Goal: Transaction & Acquisition: Purchase product/service

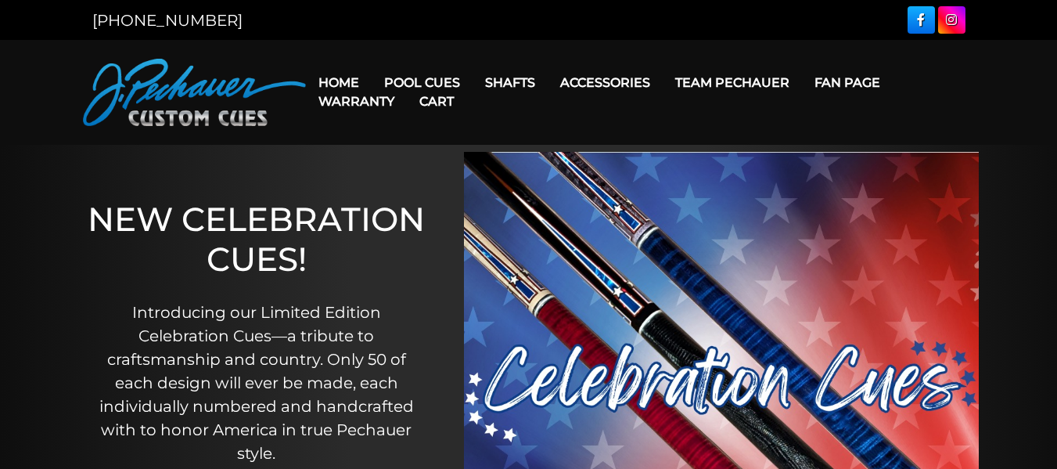
click at [448, 88] on link "Cart" at bounding box center [436, 101] width 59 height 40
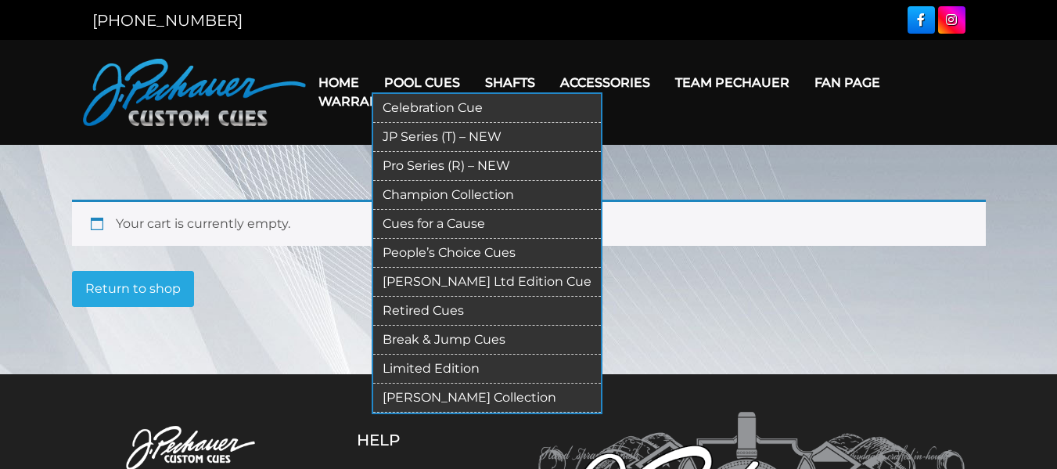
click at [387, 77] on link "Pool Cues" at bounding box center [422, 83] width 101 height 40
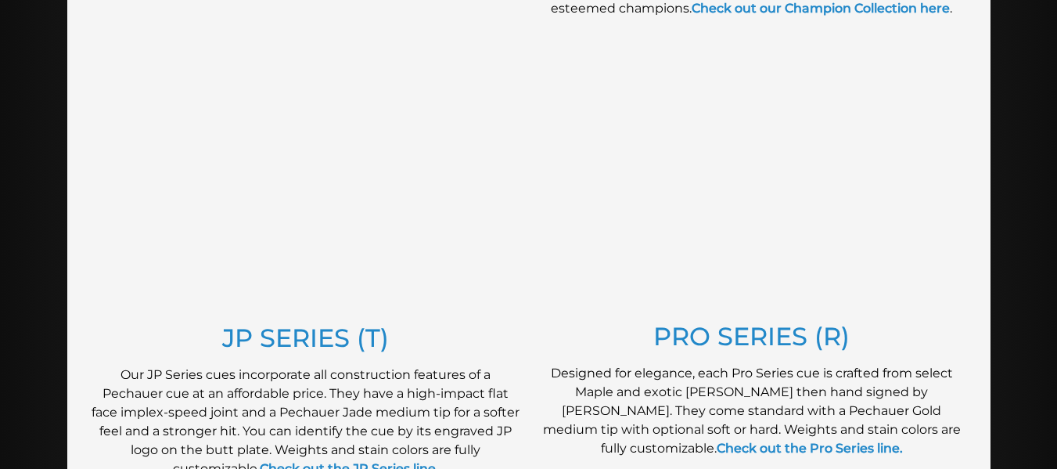
scroll to position [765, 0]
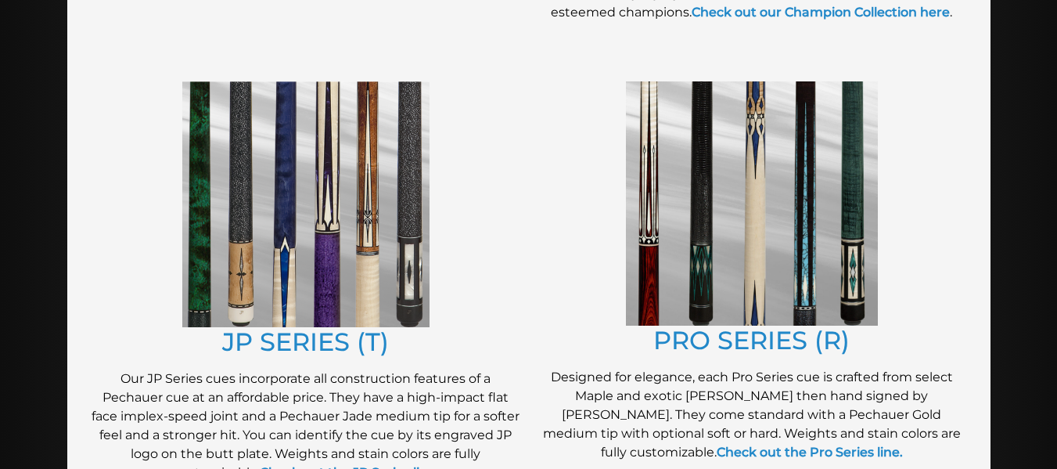
click at [736, 181] on img at bounding box center [752, 203] width 252 height 244
click at [386, 204] on img at bounding box center [305, 204] width 247 height 246
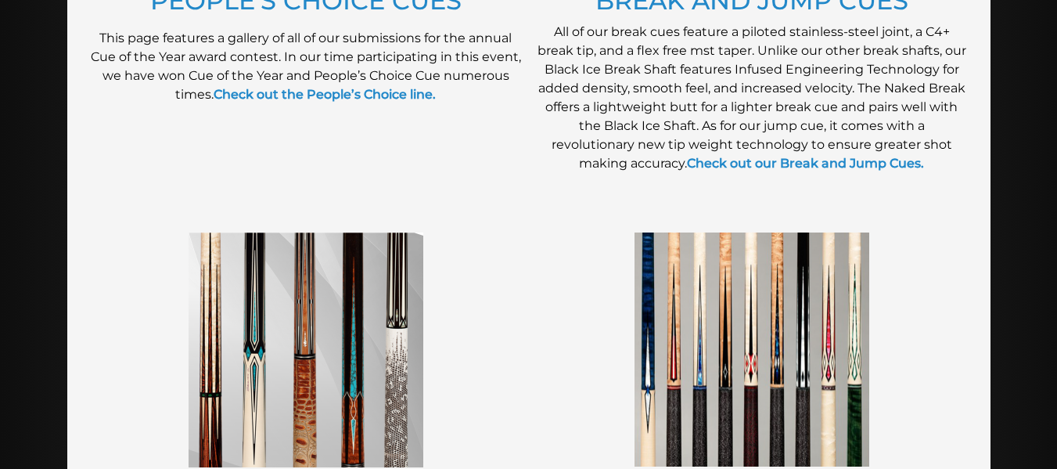
scroll to position [1617, 0]
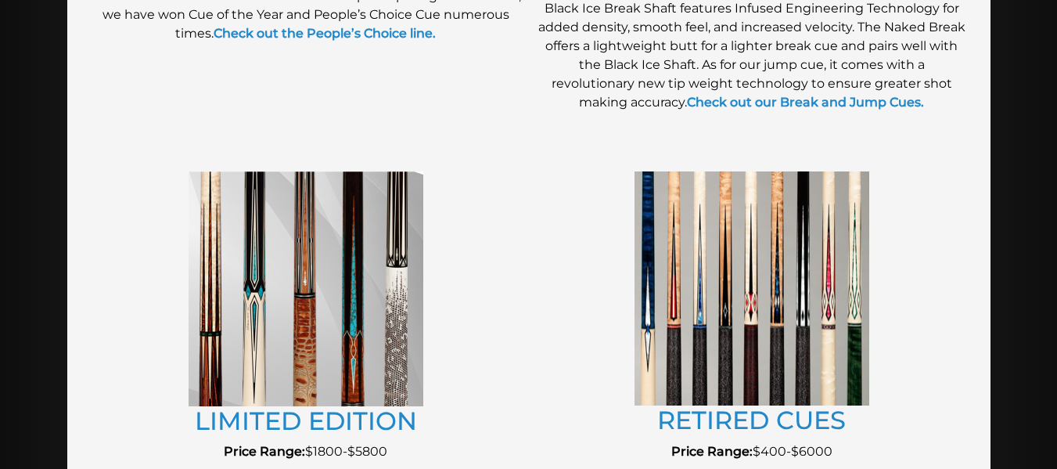
click at [354, 268] on img at bounding box center [306, 288] width 235 height 235
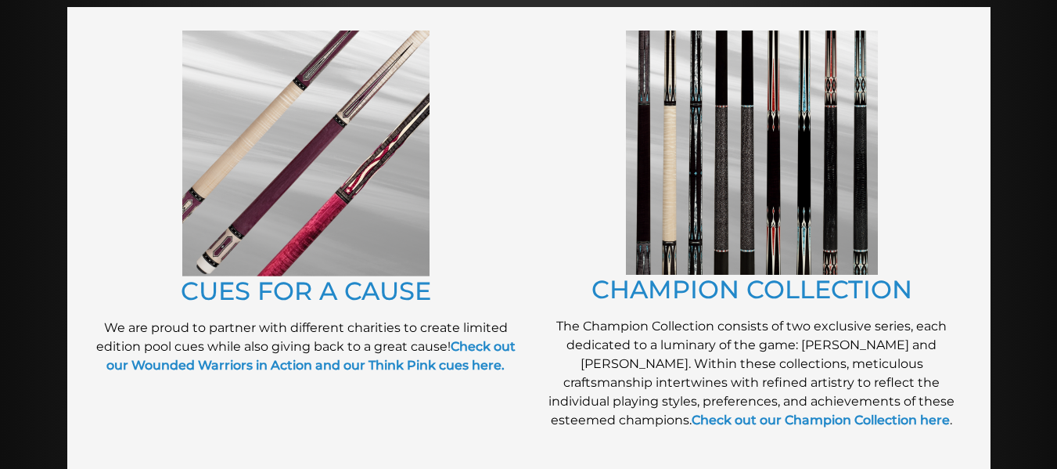
scroll to position [358, 0]
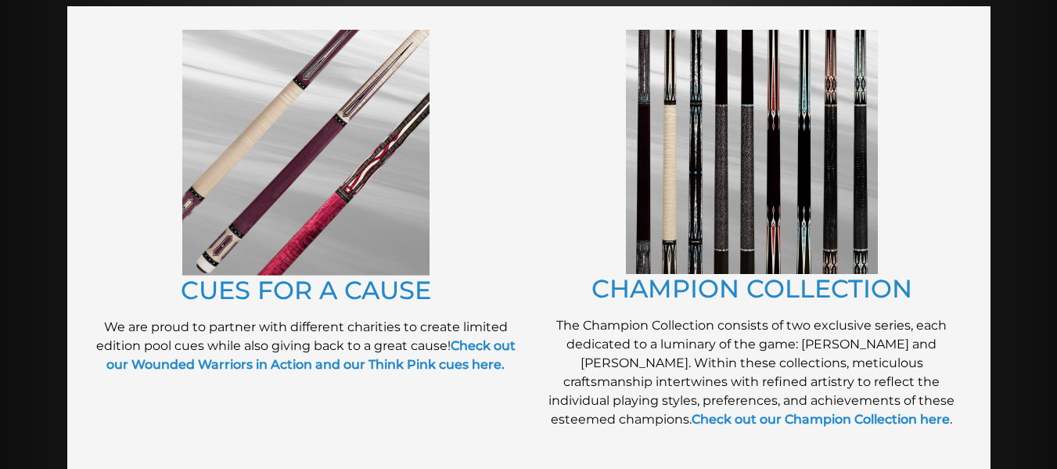
click at [686, 194] on img at bounding box center [752, 152] width 252 height 244
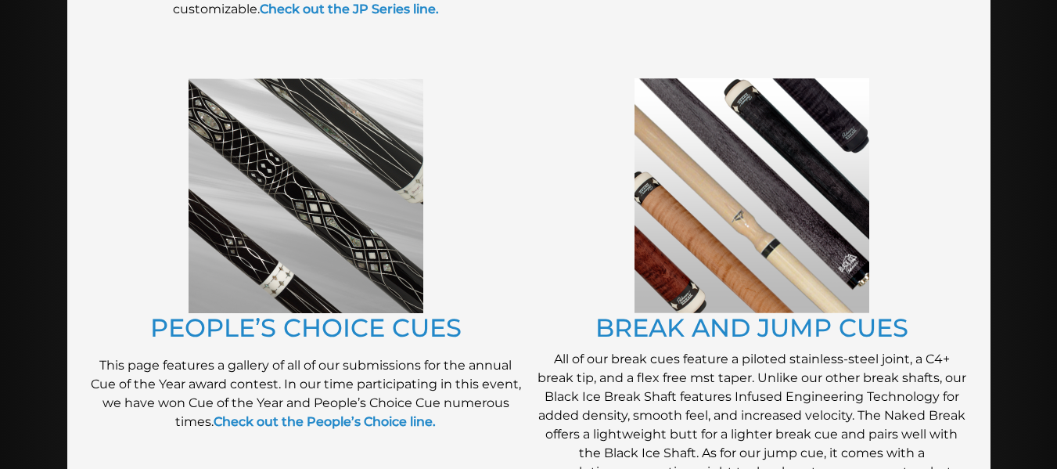
scroll to position [1228, 0]
click at [336, 229] on img at bounding box center [306, 196] width 235 height 235
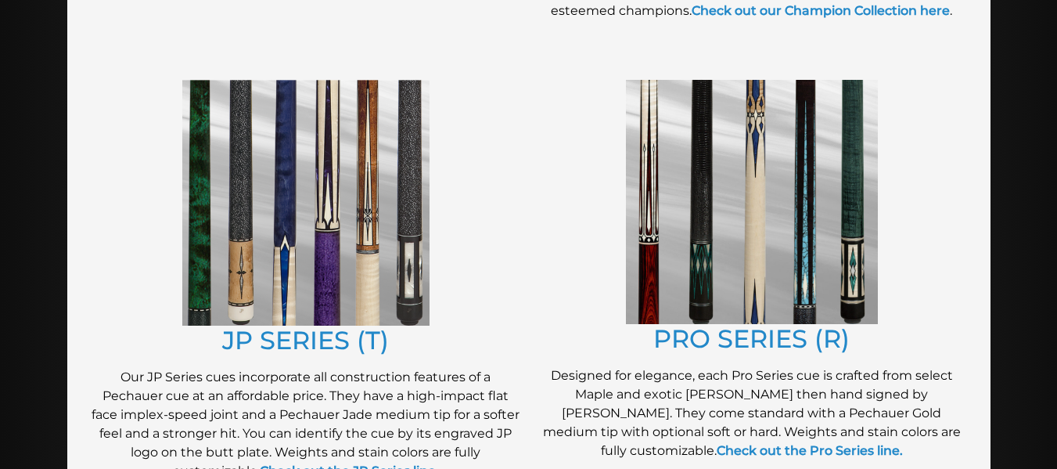
scroll to position [753, 0]
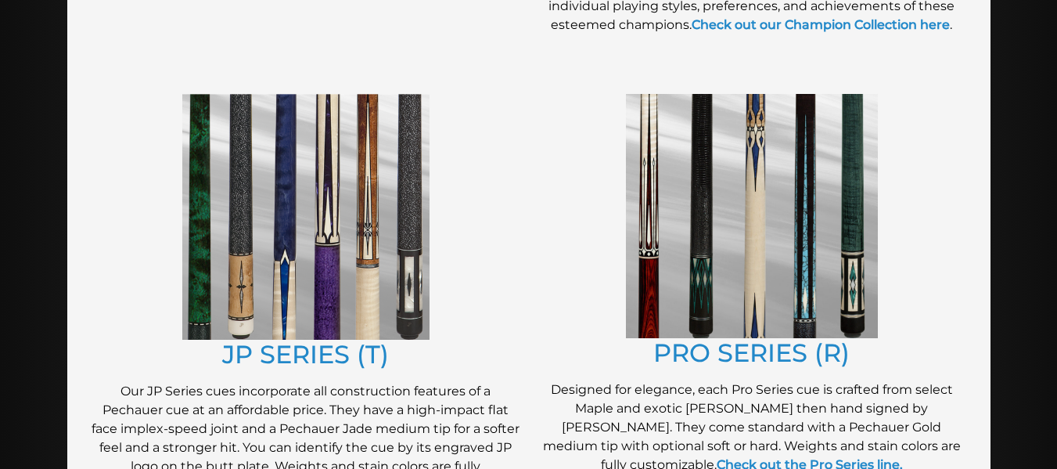
click at [663, 203] on img at bounding box center [752, 216] width 252 height 244
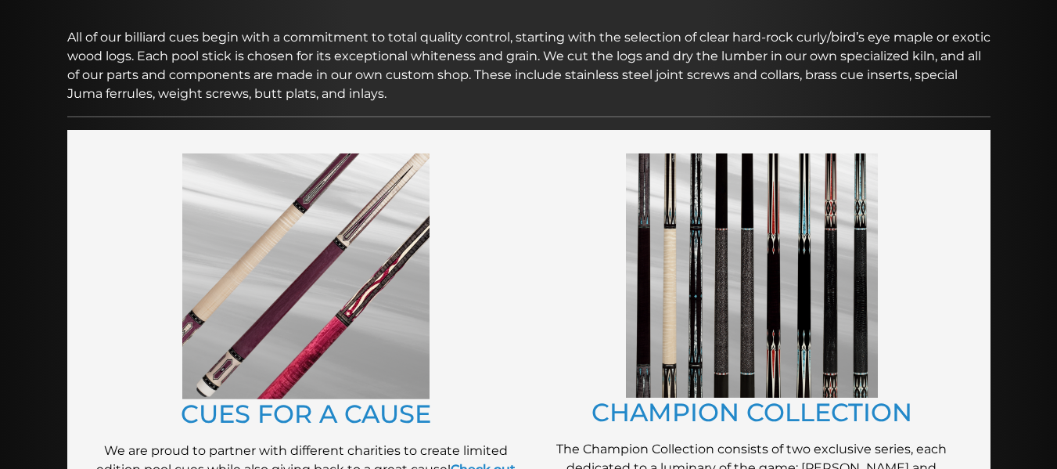
scroll to position [247, 0]
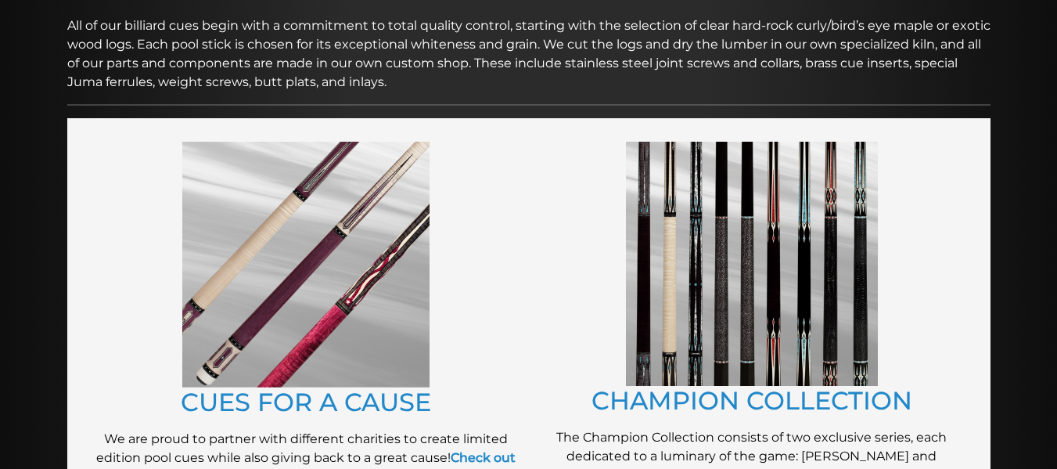
click at [703, 246] on img at bounding box center [752, 264] width 252 height 244
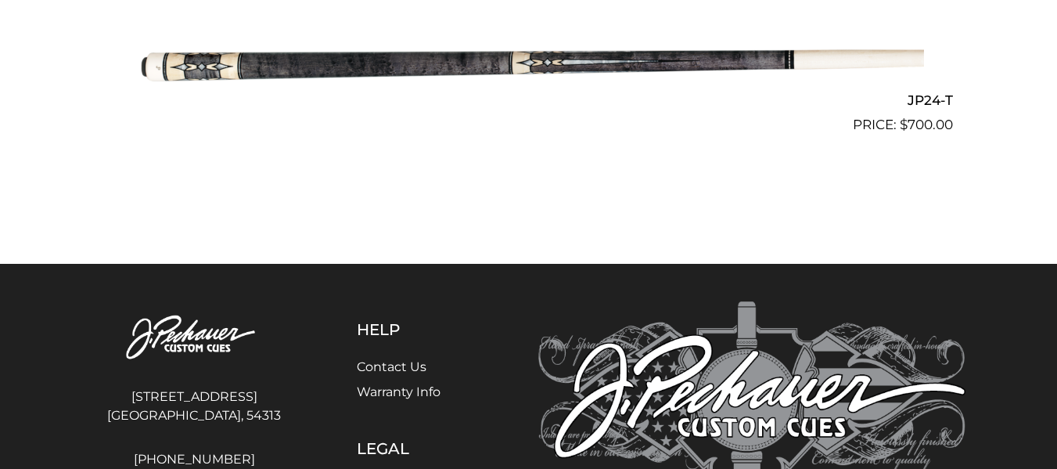
scroll to position [3816, 0]
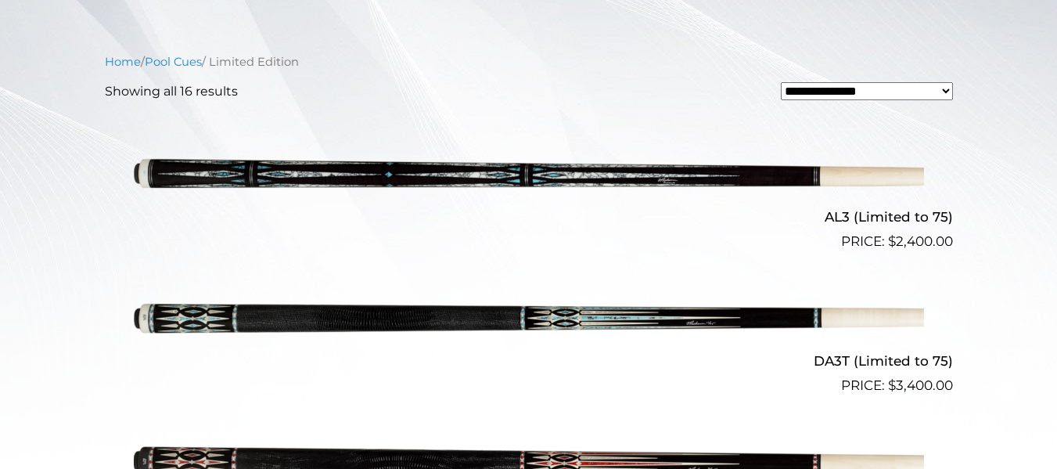
scroll to position [433, 0]
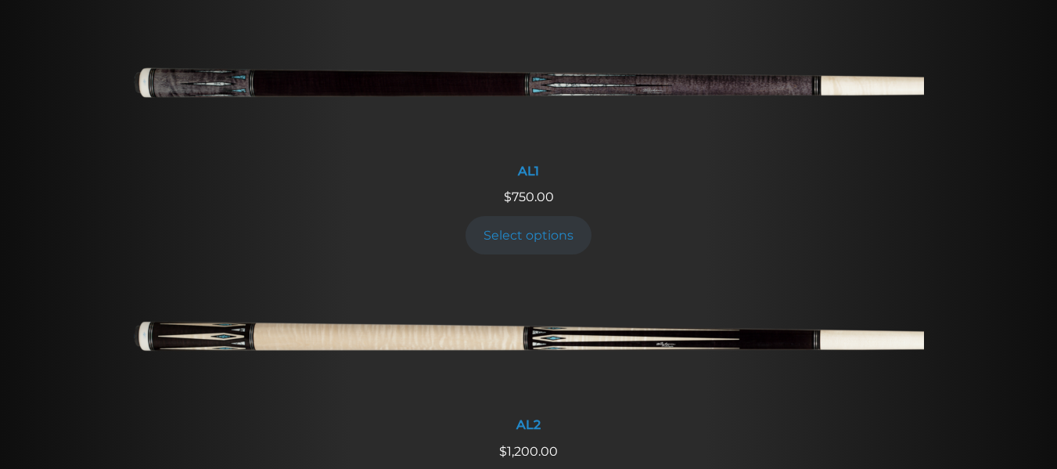
scroll to position [680, 0]
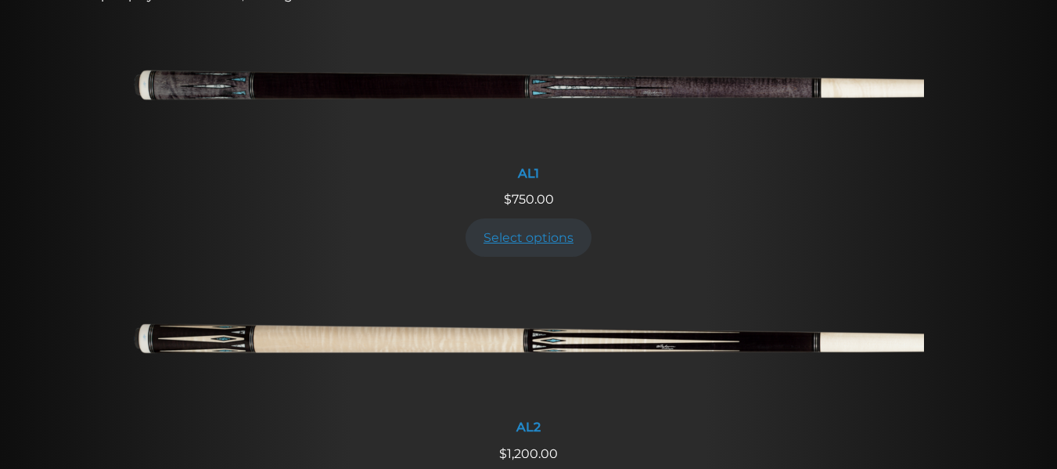
click at [470, 234] on link "Select options" at bounding box center [529, 237] width 127 height 38
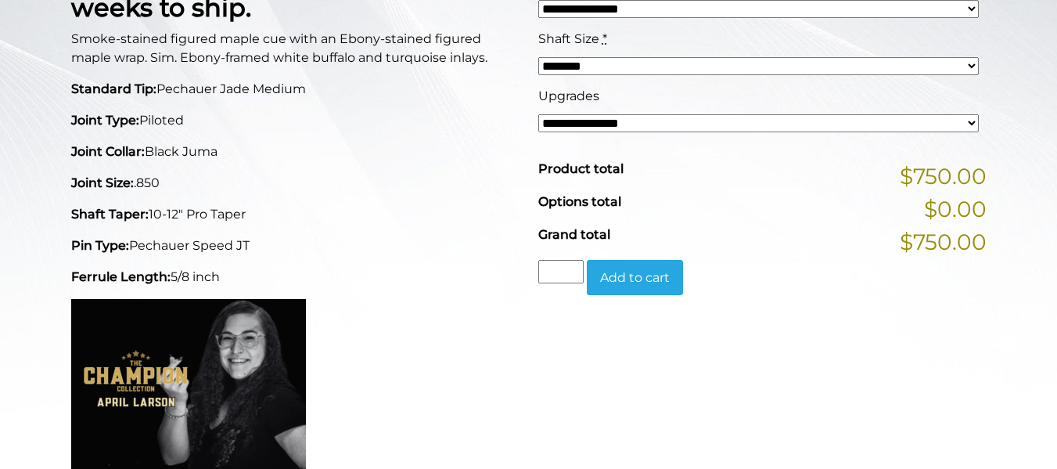
scroll to position [448, 0]
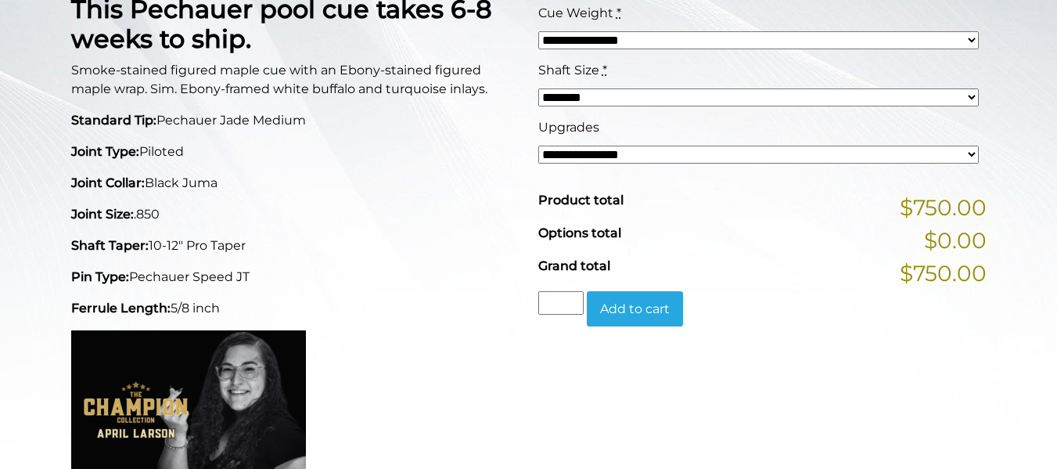
click at [562, 156] on select "**********" at bounding box center [758, 155] width 441 height 18
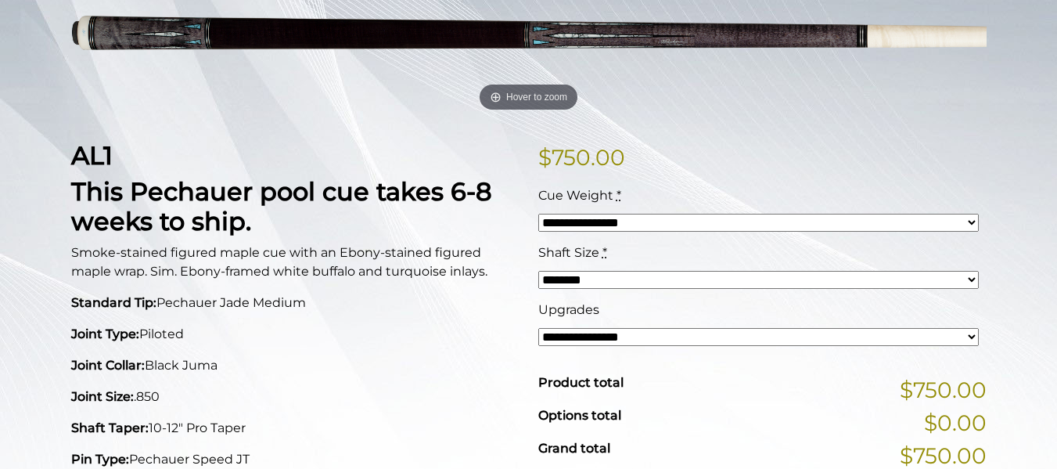
scroll to position [0, 0]
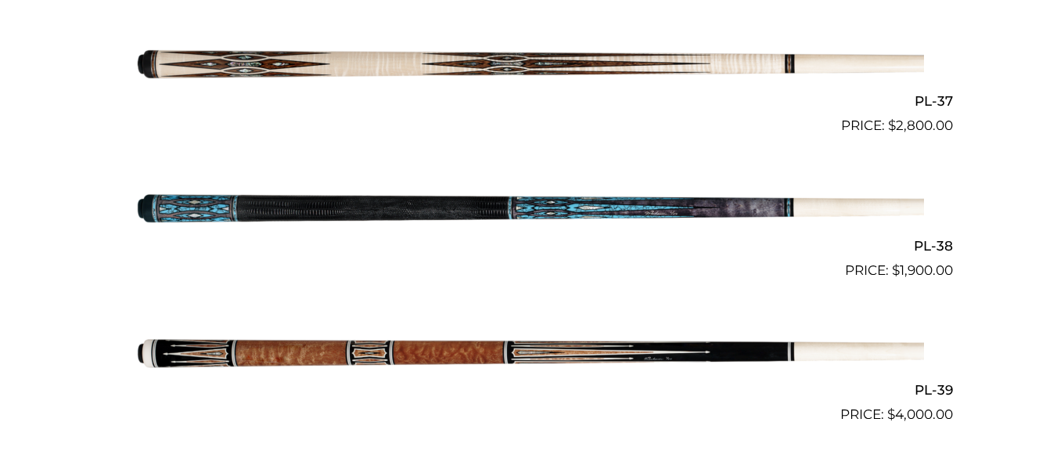
scroll to position [4395, 0]
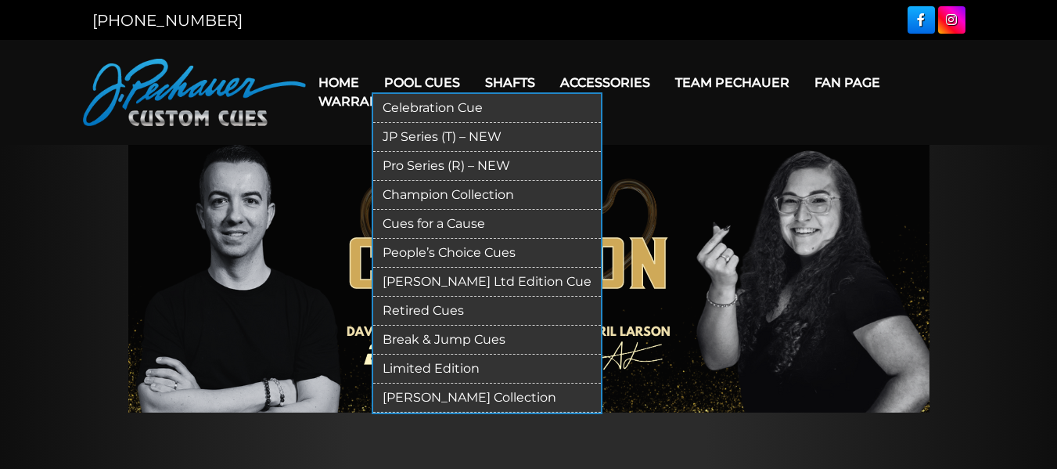
click at [469, 395] on link "[PERSON_NAME] Collection" at bounding box center [487, 398] width 228 height 29
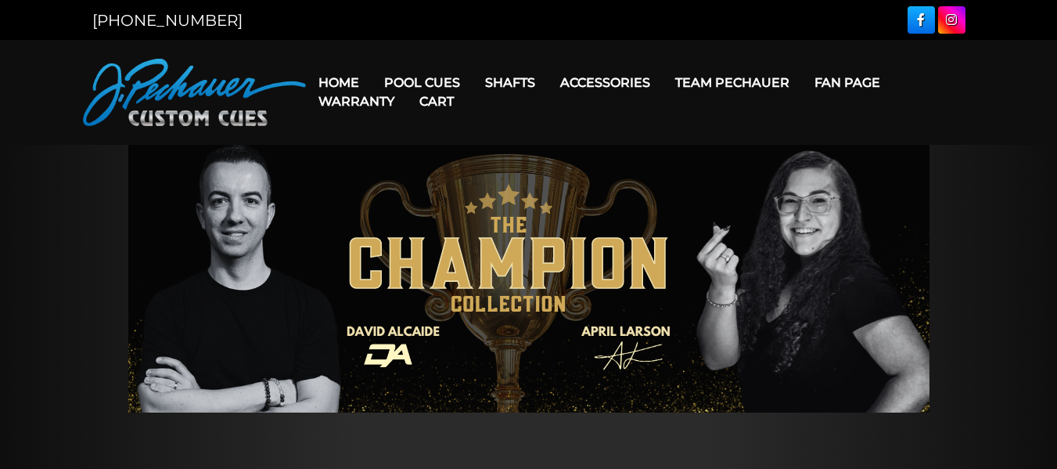
click at [391, 84] on link "Warranty" at bounding box center [356, 101] width 101 height 40
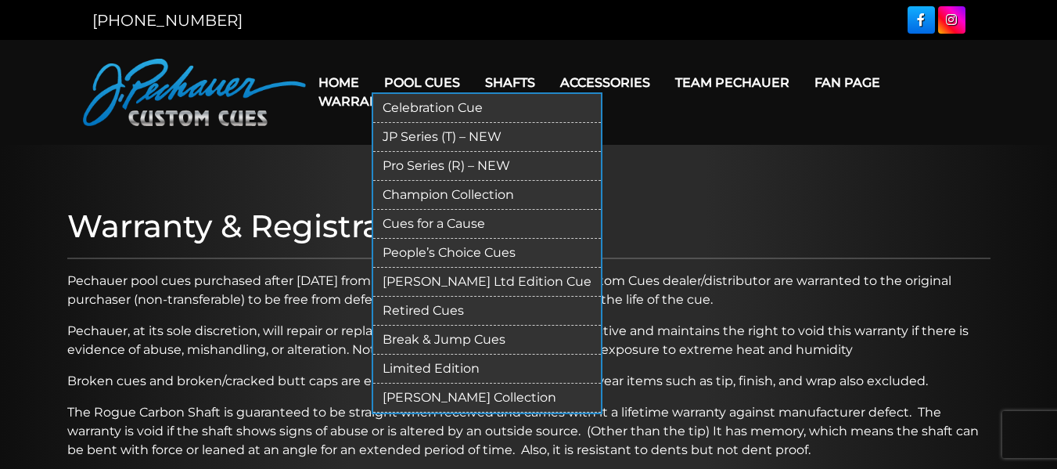
click at [392, 80] on link "Pool Cues" at bounding box center [422, 83] width 101 height 40
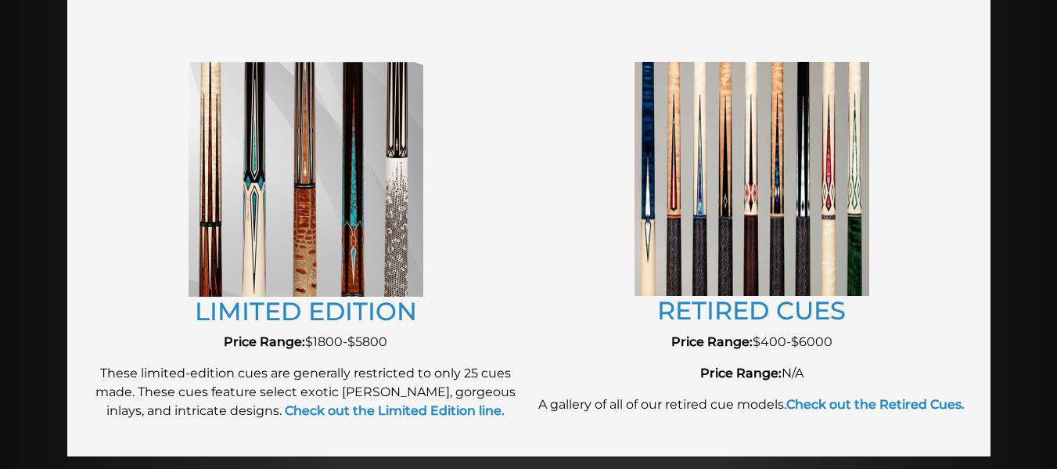
scroll to position [1726, 0]
click at [727, 141] on img at bounding box center [752, 180] width 235 height 234
click at [788, 309] on link "RETIRED CUES" at bounding box center [751, 311] width 189 height 31
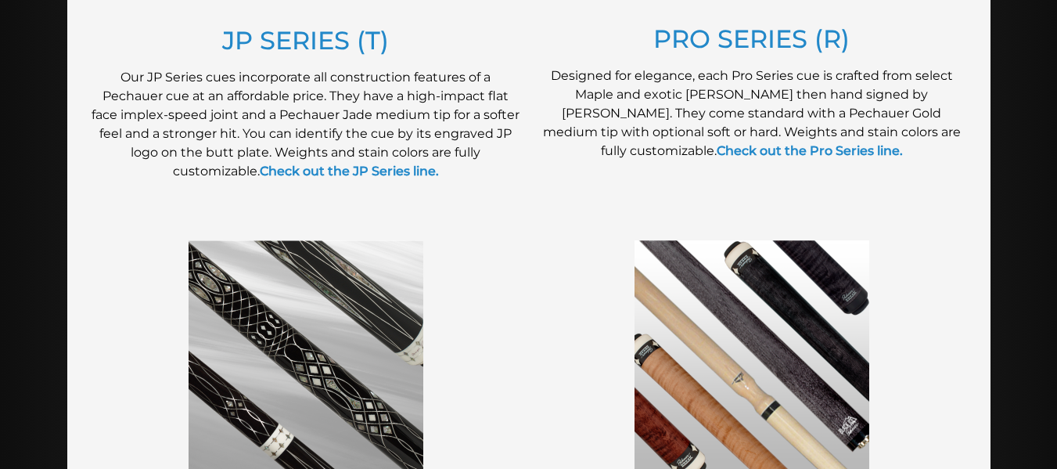
scroll to position [1062, 0]
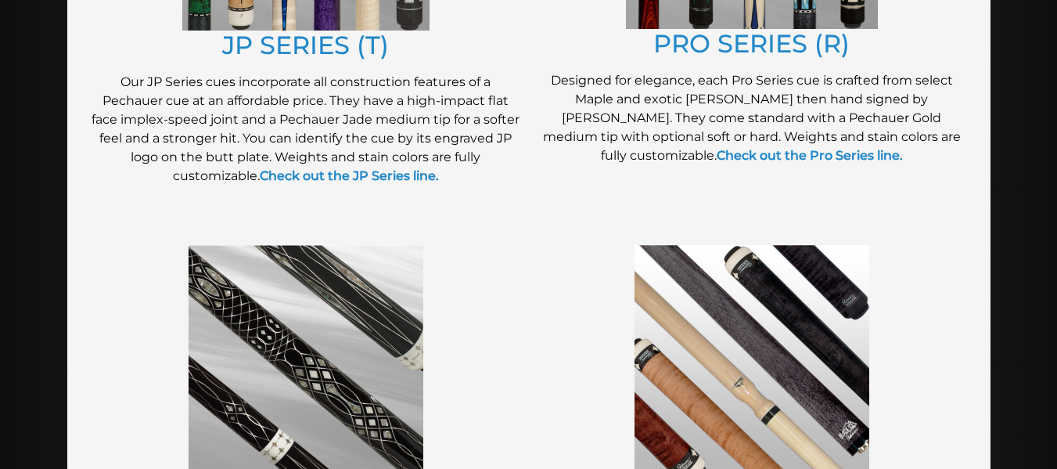
click at [135, 234] on div at bounding box center [529, 461] width 924 height 481
click at [144, 239] on div "PEOPLE’S CHOICE CUES This page features a gallery of all of our submissions for…" at bounding box center [306, 461] width 446 height 449
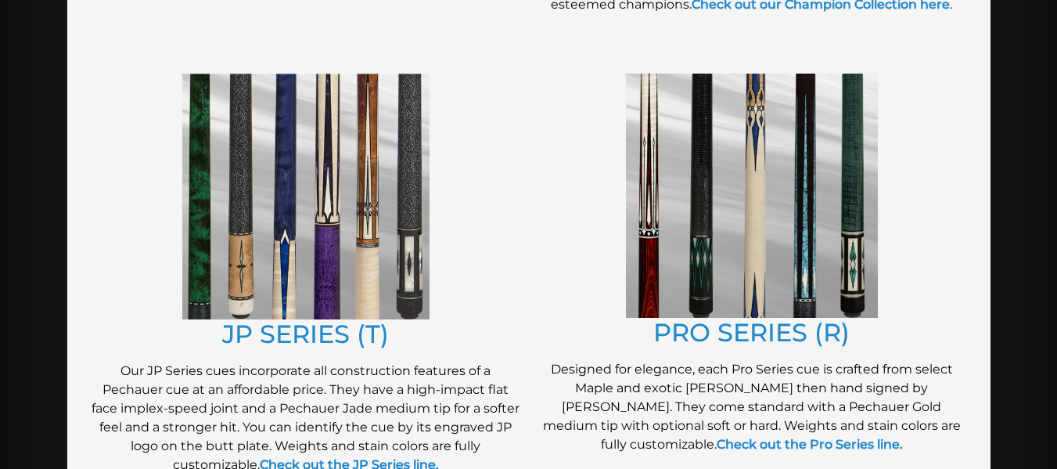
scroll to position [744, 0]
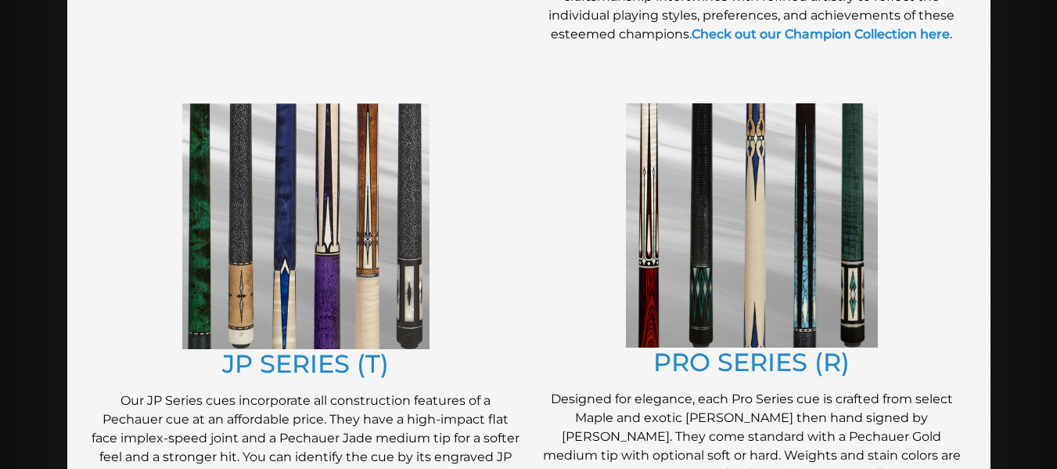
click at [218, 240] on img at bounding box center [305, 226] width 247 height 246
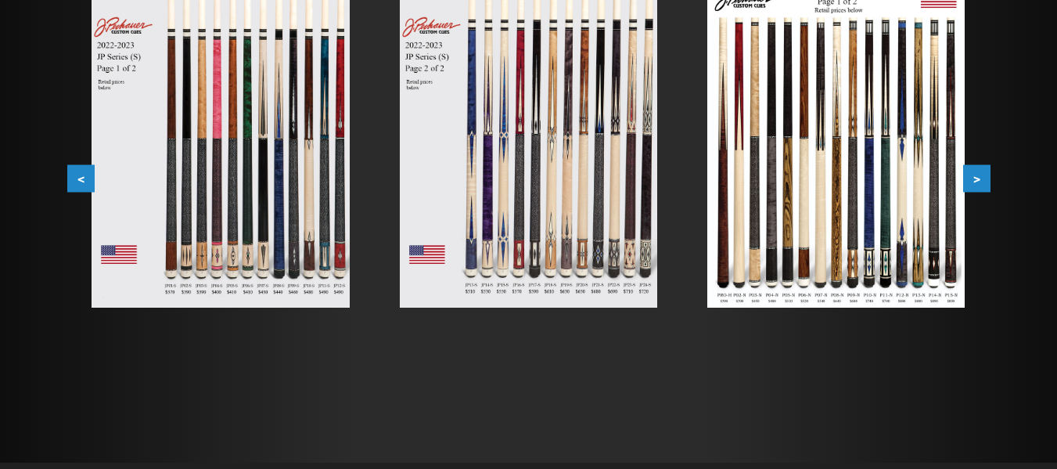
scroll to position [344, 0]
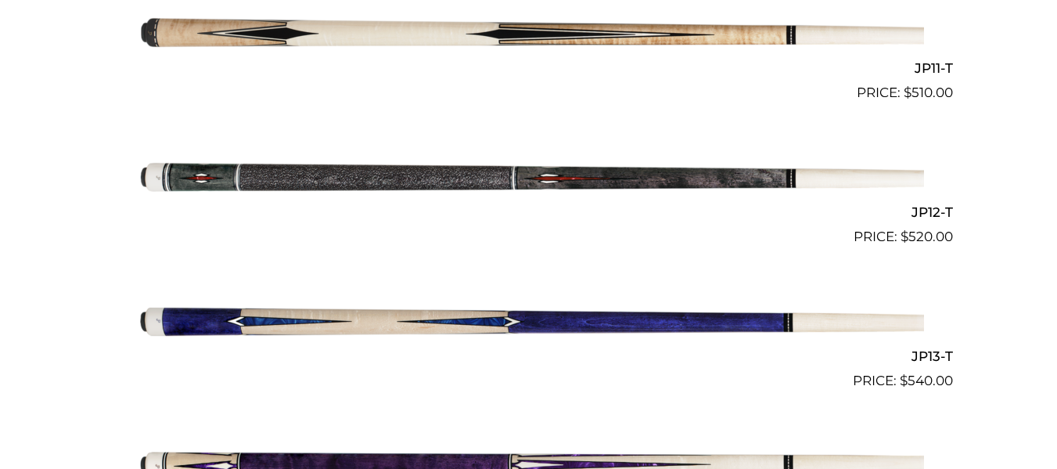
scroll to position [1967, 0]
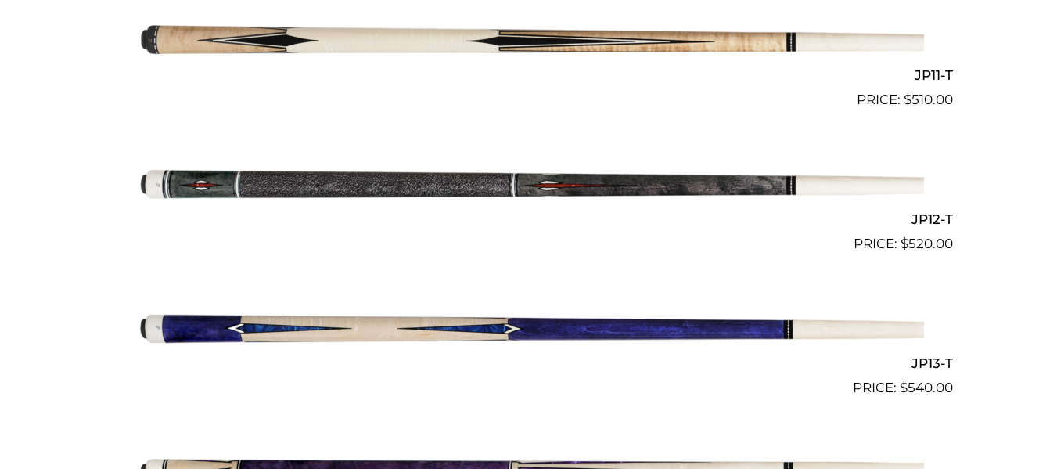
click at [544, 196] on img at bounding box center [529, 182] width 790 height 131
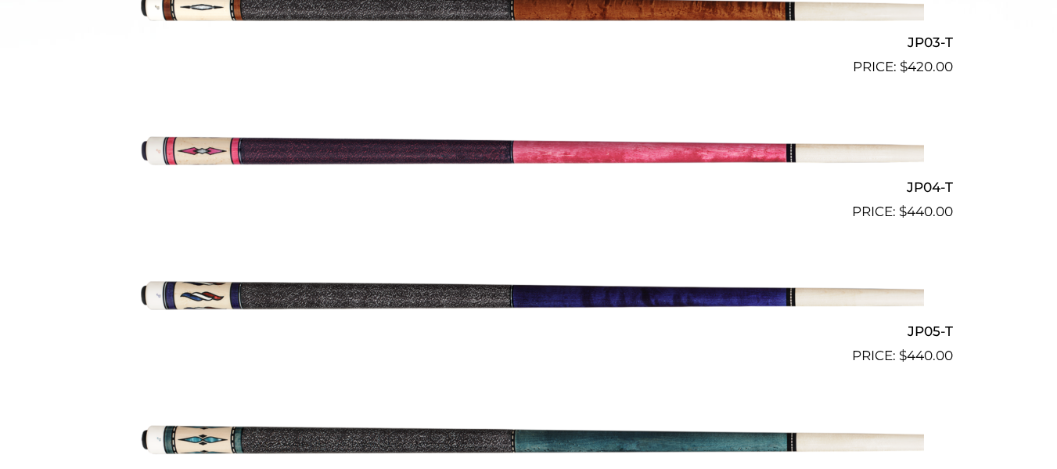
scroll to position [0, 0]
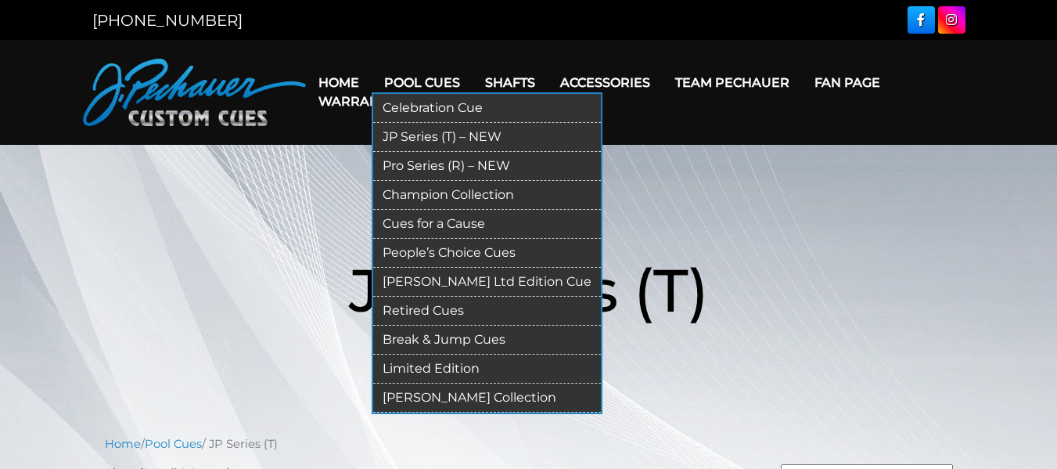
click at [453, 105] on link "Celebration Cue" at bounding box center [487, 108] width 228 height 29
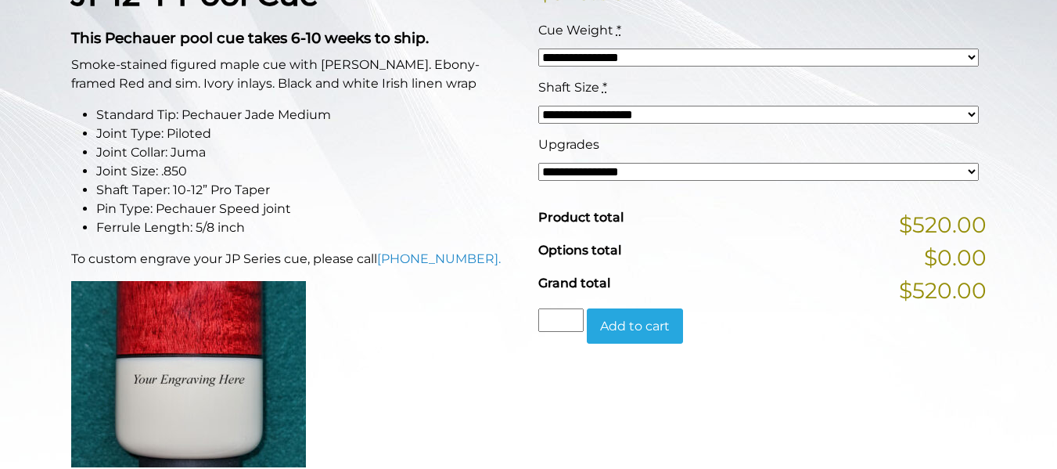
scroll to position [429, 0]
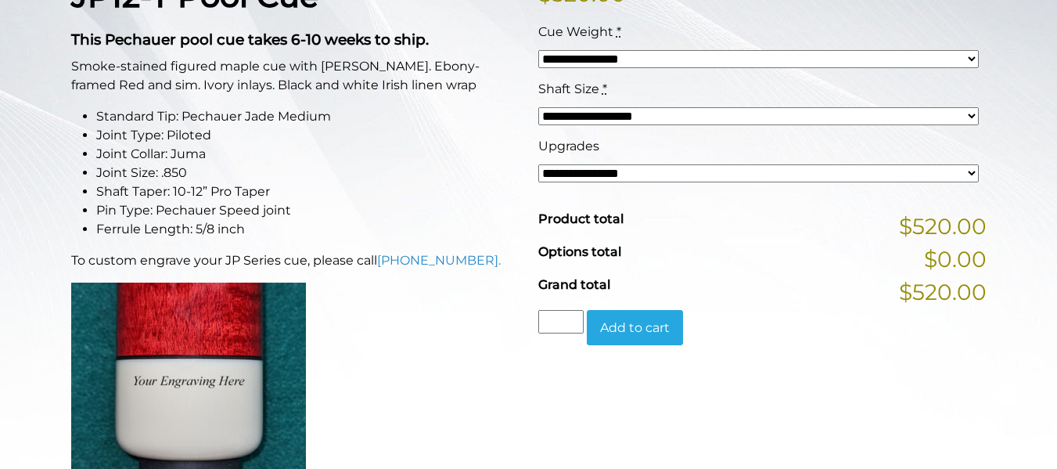
click at [561, 177] on select "**********" at bounding box center [758, 173] width 441 height 18
